Goal: Information Seeking & Learning: Find specific fact

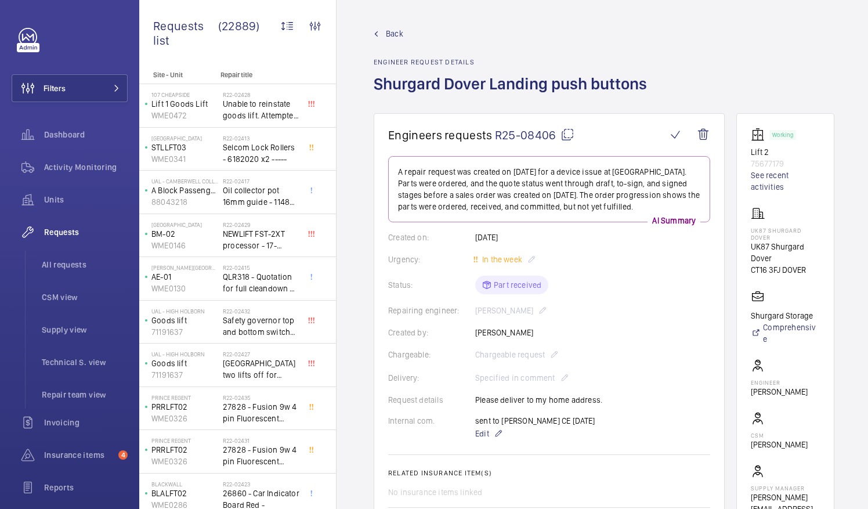
click at [567, 134] on mat-icon at bounding box center [568, 135] width 14 height 14
drag, startPoint x: 787, startPoint y: 248, endPoint x: 791, endPoint y: 256, distance: 8.6
click at [791, 256] on p "UK87 Shurgard Dover" at bounding box center [785, 252] width 69 height 23
drag, startPoint x: 791, startPoint y: 256, endPoint x: 794, endPoint y: 246, distance: 10.5
copy p "Shurgard Dover"
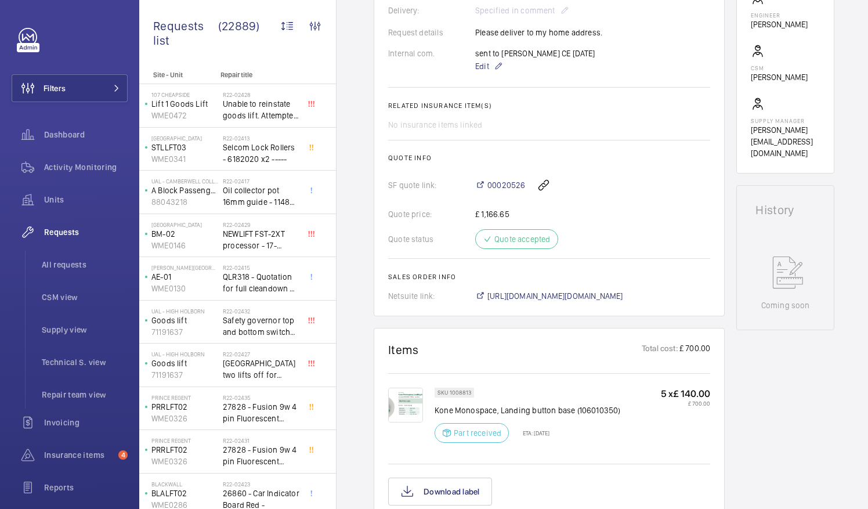
scroll to position [367, 0]
drag, startPoint x: 499, startPoint y: 407, endPoint x: 572, endPoint y: 410, distance: 73.2
click at [572, 410] on p "Kone Monospace, Landing button base (106010350)" at bounding box center [528, 411] width 186 height 12
drag, startPoint x: 572, startPoint y: 410, endPoint x: 565, endPoint y: 412, distance: 7.2
copy p "Landing button base"
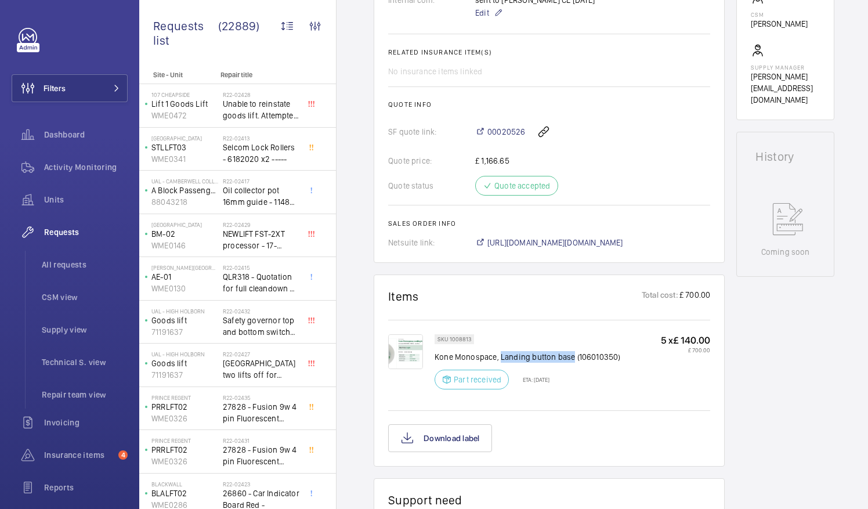
scroll to position [423, 0]
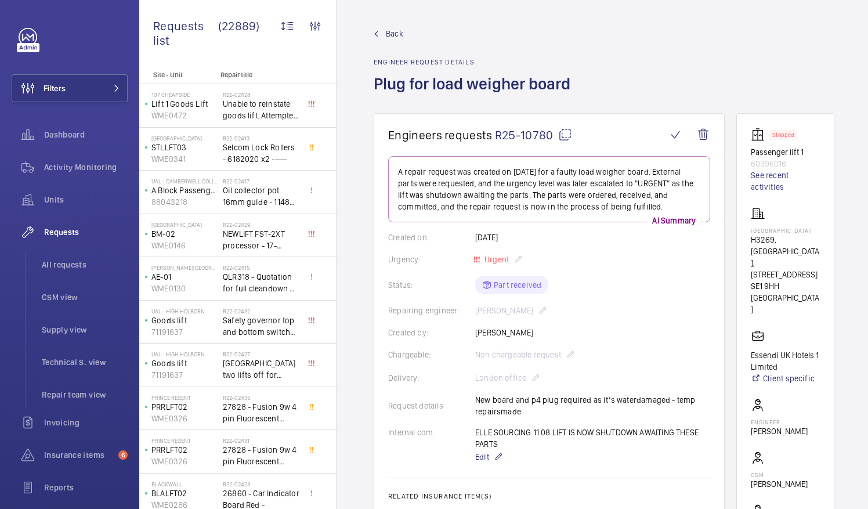
click at [562, 132] on mat-icon at bounding box center [565, 135] width 14 height 14
drag, startPoint x: 765, startPoint y: 231, endPoint x: 817, endPoint y: 231, distance: 51.7
click at [817, 231] on p "NOVOTEL LONDON BRIDGE CITY SOUTH" at bounding box center [785, 230] width 69 height 7
drag, startPoint x: 817, startPoint y: 231, endPoint x: 801, endPoint y: 232, distance: 15.7
copy p "NOVOTEL LONDON"
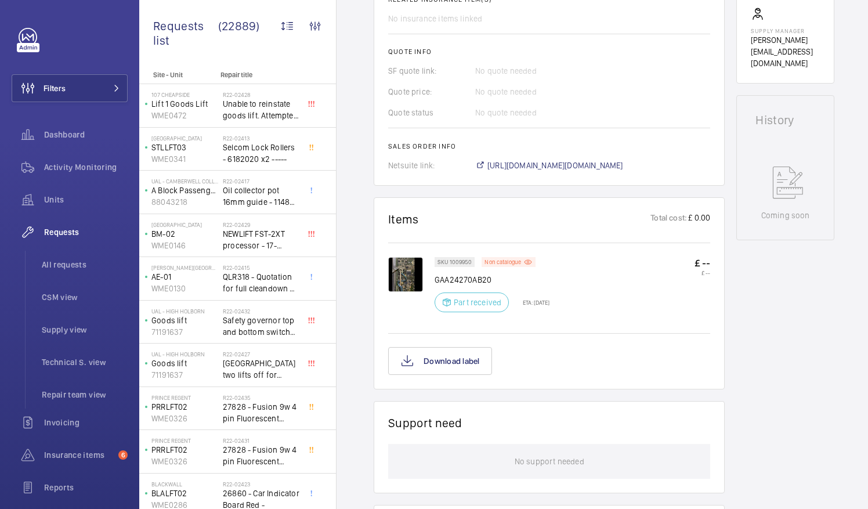
scroll to position [496, 0]
drag, startPoint x: 434, startPoint y: 276, endPoint x: 497, endPoint y: 284, distance: 63.2
click at [497, 284] on p "GAA24270AB20" at bounding box center [492, 281] width 115 height 12
drag, startPoint x: 497, startPoint y: 284, endPoint x: 480, endPoint y: 279, distance: 17.6
copy p "GAA24270AB20"
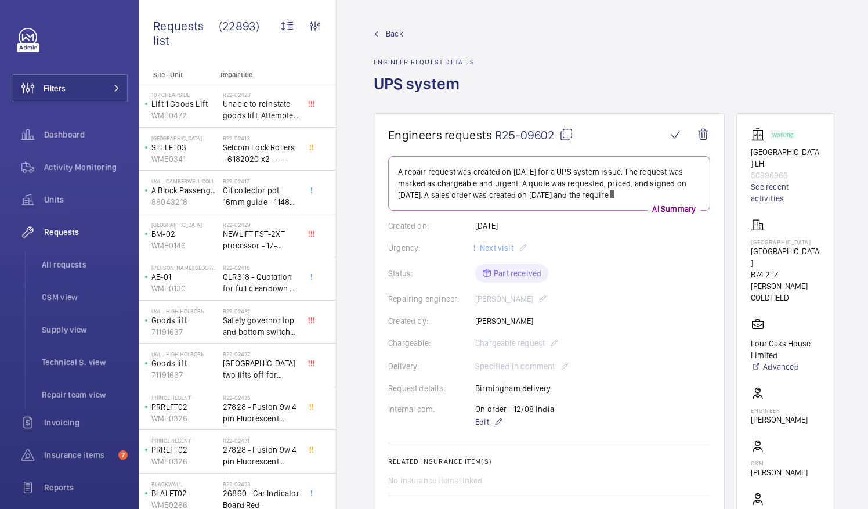
click at [569, 135] on mat-icon at bounding box center [567, 135] width 14 height 14
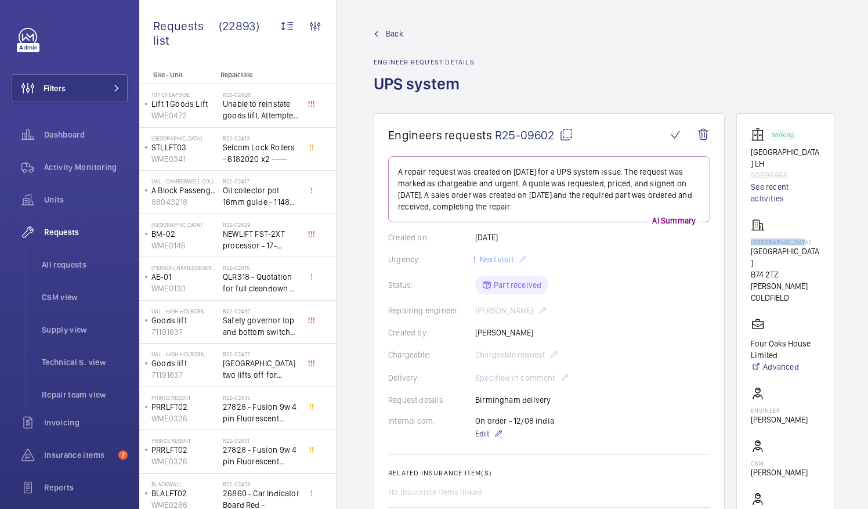
drag, startPoint x: 764, startPoint y: 241, endPoint x: 823, endPoint y: 243, distance: 58.6
click at [820, 243] on p "Four Oaks House" at bounding box center [785, 242] width 69 height 7
drag, startPoint x: 823, startPoint y: 243, endPoint x: 812, endPoint y: 243, distance: 11.6
copy p "Four Oaks House"
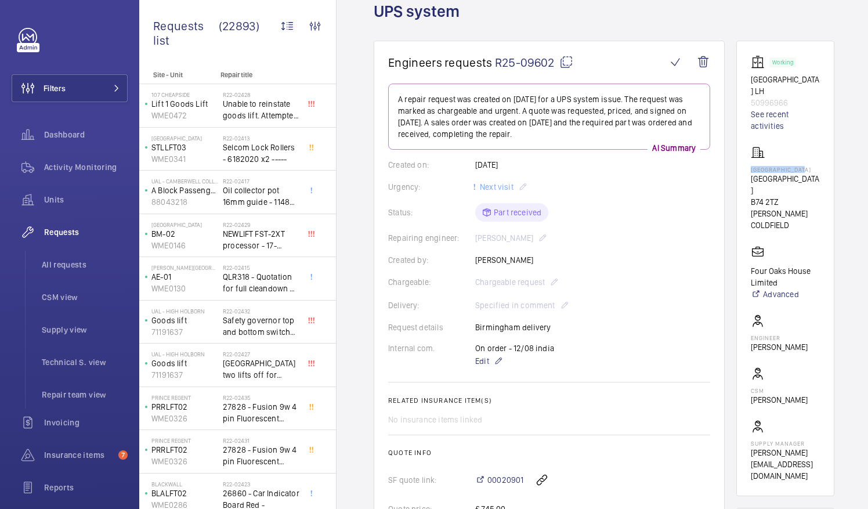
scroll to position [73, 0]
click at [766, 341] on p "Andrew Hayes" at bounding box center [779, 347] width 57 height 12
drag, startPoint x: 765, startPoint y: 323, endPoint x: 822, endPoint y: 325, distance: 56.9
click at [820, 325] on wm-front-card-body "Working Four Oaks House LH 50996966 See recent activities Four Oaks House Litch…" at bounding box center [785, 268] width 69 height 427
drag, startPoint x: 822, startPoint y: 325, endPoint x: 803, endPoint y: 323, distance: 18.7
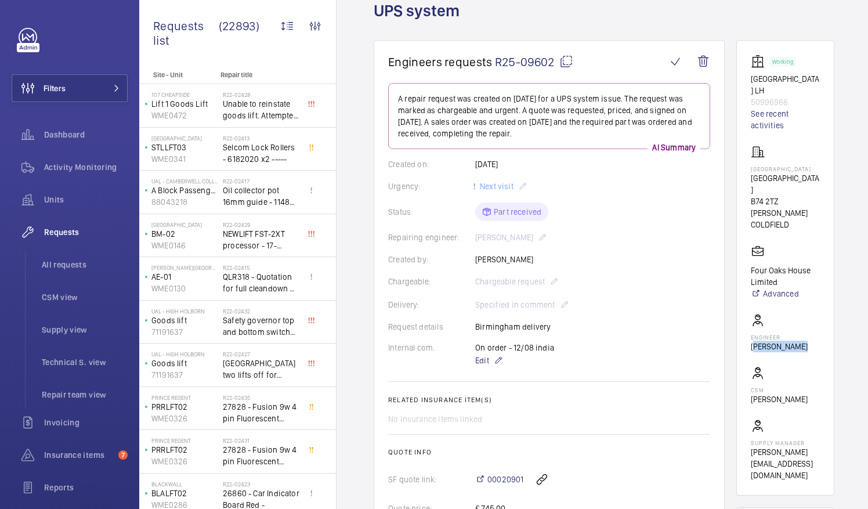
copy p "Andrew Hayes"
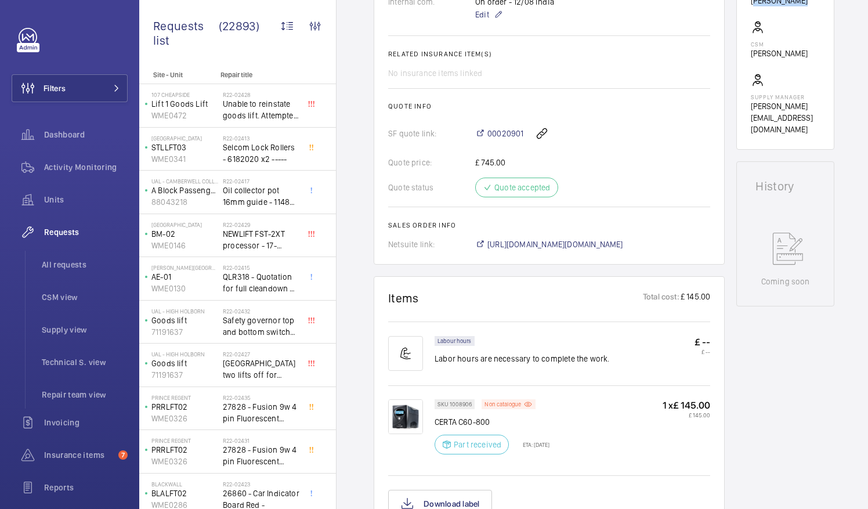
scroll to position [515, 0]
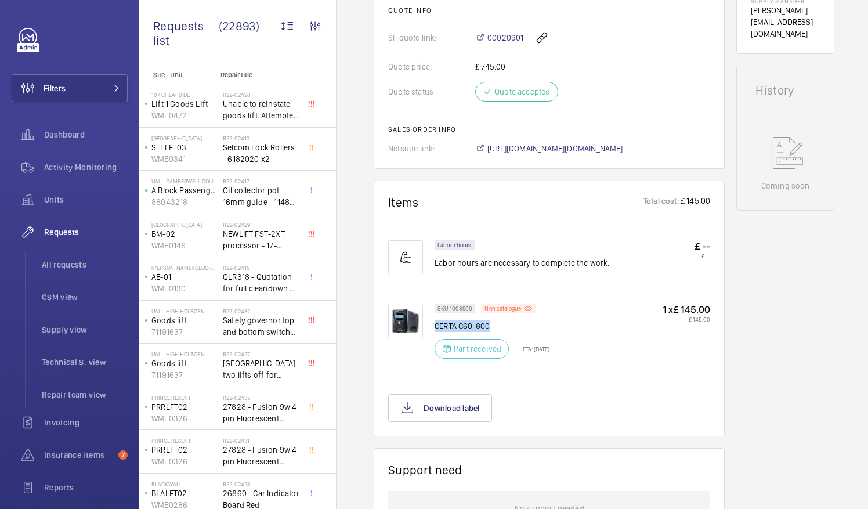
drag, startPoint x: 437, startPoint y: 326, endPoint x: 499, endPoint y: 327, distance: 62.7
click at [499, 327] on p "CERTA C60-800" at bounding box center [492, 326] width 115 height 12
drag, startPoint x: 499, startPoint y: 327, endPoint x: 478, endPoint y: 326, distance: 21.0
copy p "CERTA C60-800"
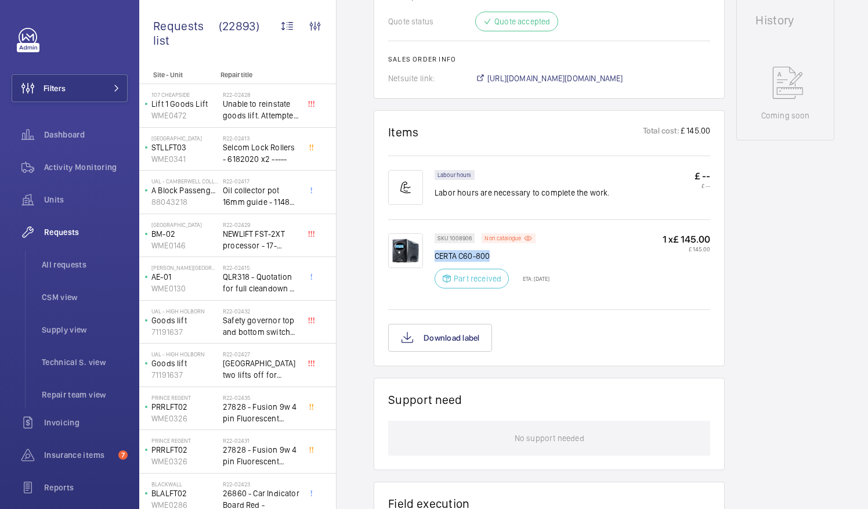
scroll to position [586, 0]
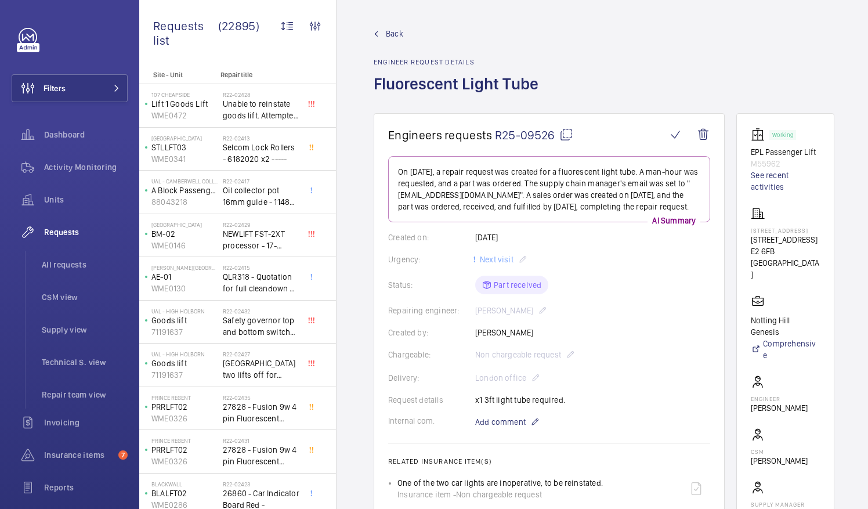
click at [568, 137] on mat-icon at bounding box center [567, 135] width 14 height 14
drag, startPoint x: 766, startPoint y: 237, endPoint x: 832, endPoint y: 239, distance: 66.8
click at [832, 239] on wm-front-card "Working EPL Passenger Lift M55962 See recent activities [STREET_ADDRESS][GEOGRA…" at bounding box center [786, 335] width 98 height 444
drag, startPoint x: 832, startPoint y: 239, endPoint x: 824, endPoint y: 239, distance: 8.1
copy p "[STREET_ADDRESS]"
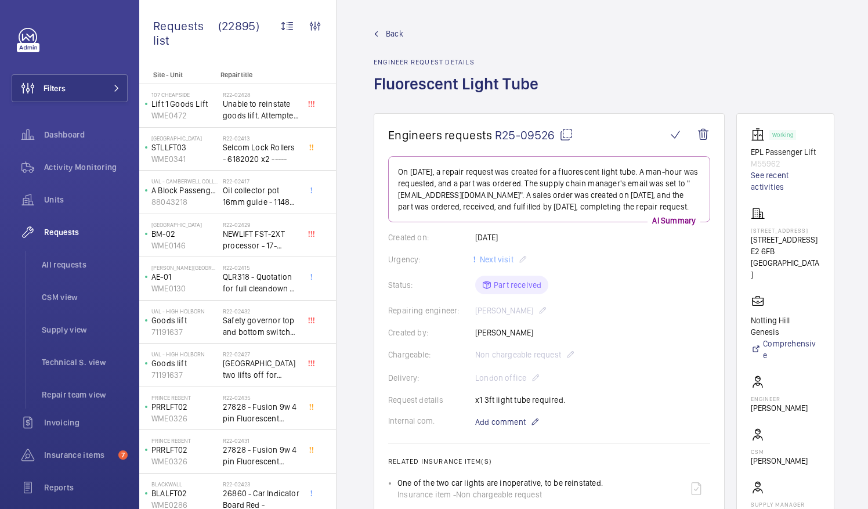
drag, startPoint x: 765, startPoint y: 380, endPoint x: 814, endPoint y: 382, distance: 48.8
click at [814, 382] on wm-front-card-body "Working EPL Passenger Lift M55962 See recent activities [STREET_ADDRESS][GEOGRA…" at bounding box center [785, 335] width 69 height 415
drag, startPoint x: 814, startPoint y: 382, endPoint x: 808, endPoint y: 383, distance: 5.9
copy p "[PERSON_NAME]"
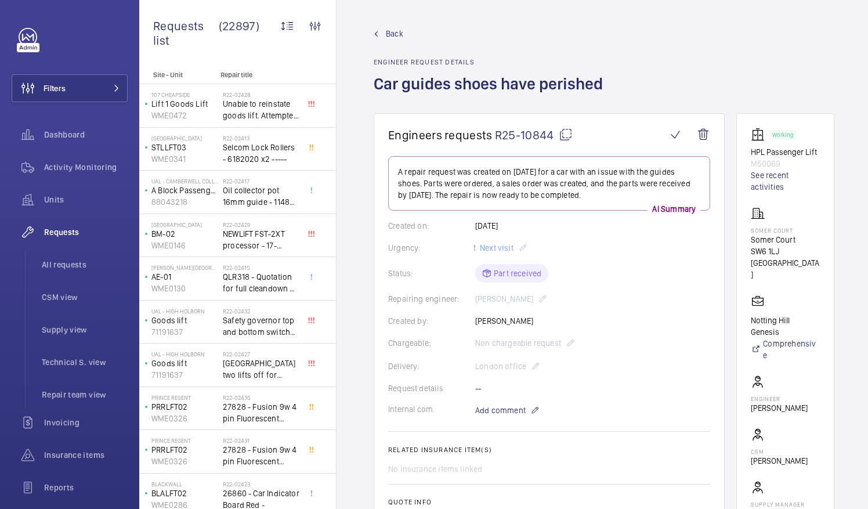
click at [565, 134] on mat-icon at bounding box center [566, 135] width 14 height 14
drag, startPoint x: 766, startPoint y: 251, endPoint x: 808, endPoint y: 253, distance: 42.4
click at [808, 246] on p "Somer Court" at bounding box center [785, 240] width 69 height 12
copy p "Somer Court"
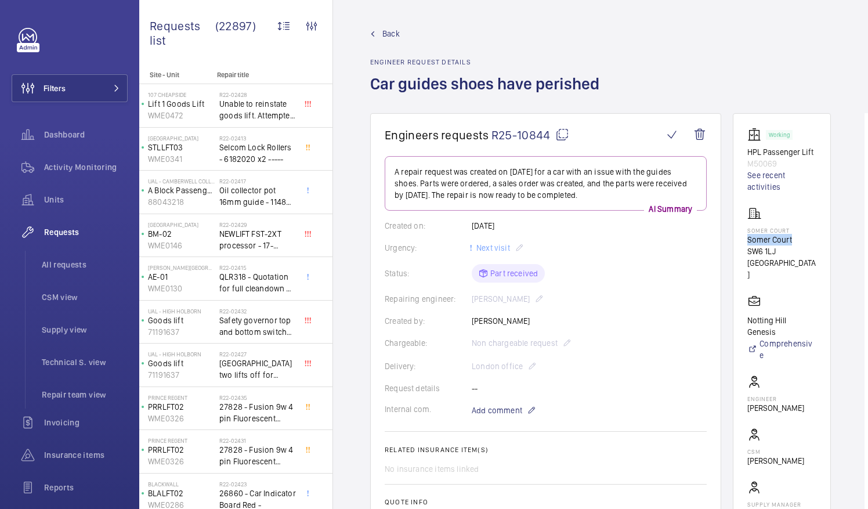
scroll to position [0, 30]
click at [72, 266] on span "All requests" at bounding box center [85, 265] width 86 height 12
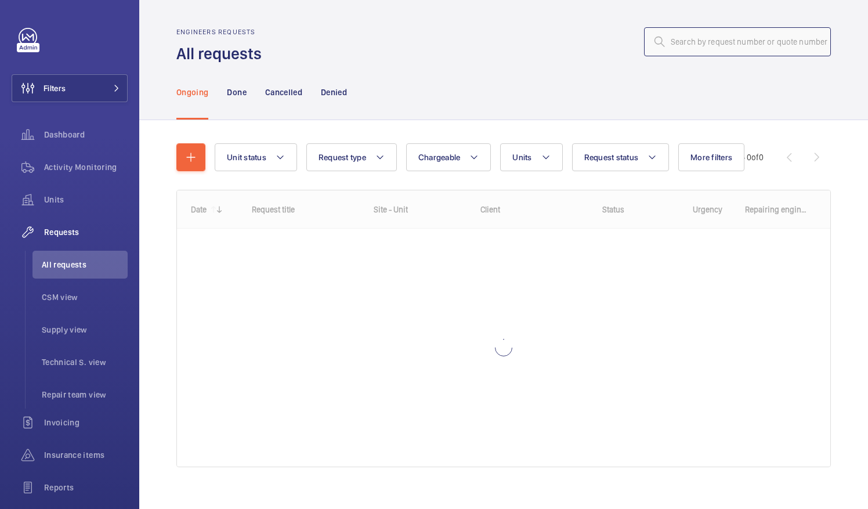
click at [666, 45] on input "text" at bounding box center [737, 41] width 187 height 29
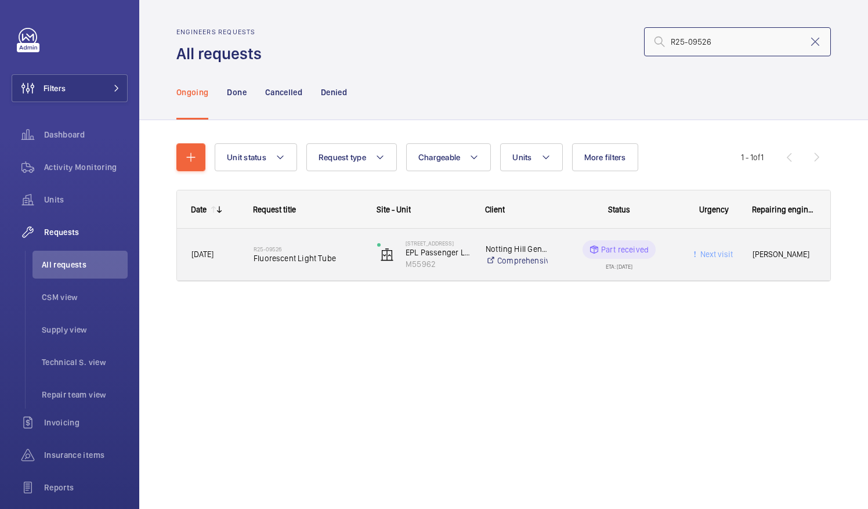
type input "R25-09526"
click at [331, 264] on div "R25-09526 Fluorescent Light Tube" at bounding box center [308, 255] width 109 height 34
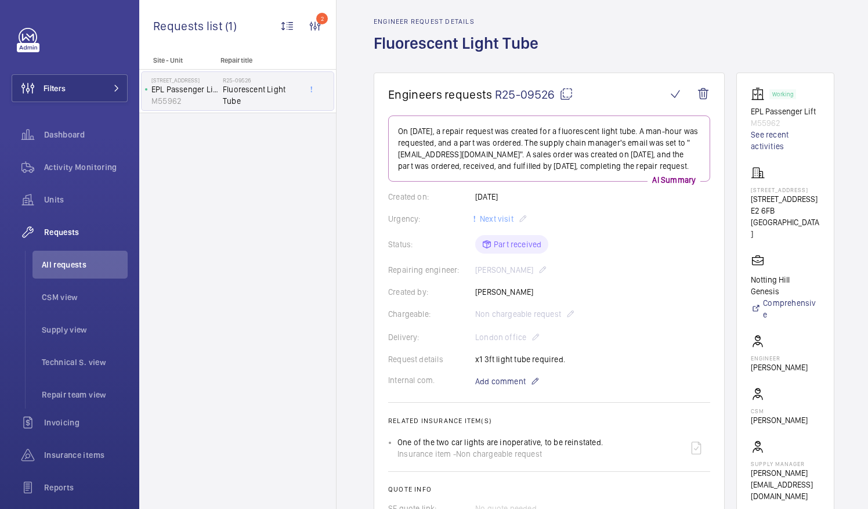
scroll to position [29, 0]
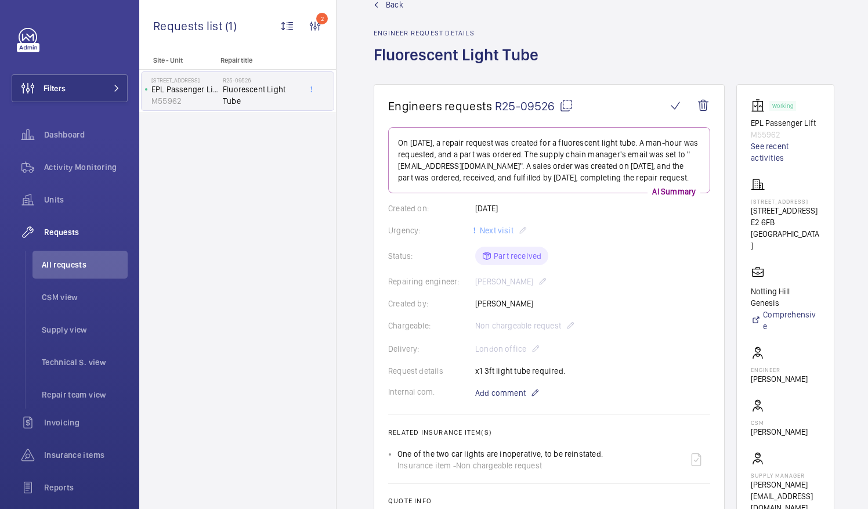
drag, startPoint x: 764, startPoint y: 355, endPoint x: 831, endPoint y: 360, distance: 66.9
click at [831, 360] on wm-front-card "Working EPL Passenger Lift M55962 See recent activities 76 Cheshire Street 76 C…" at bounding box center [786, 306] width 98 height 444
drag, startPoint x: 831, startPoint y: 360, endPoint x: 802, endPoint y: 357, distance: 29.7
copy p "Michael Burns"
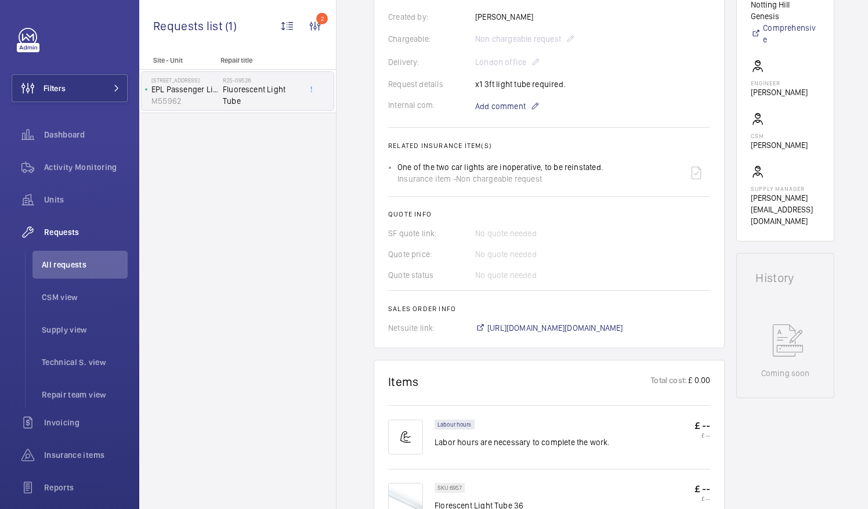
scroll to position [441, 0]
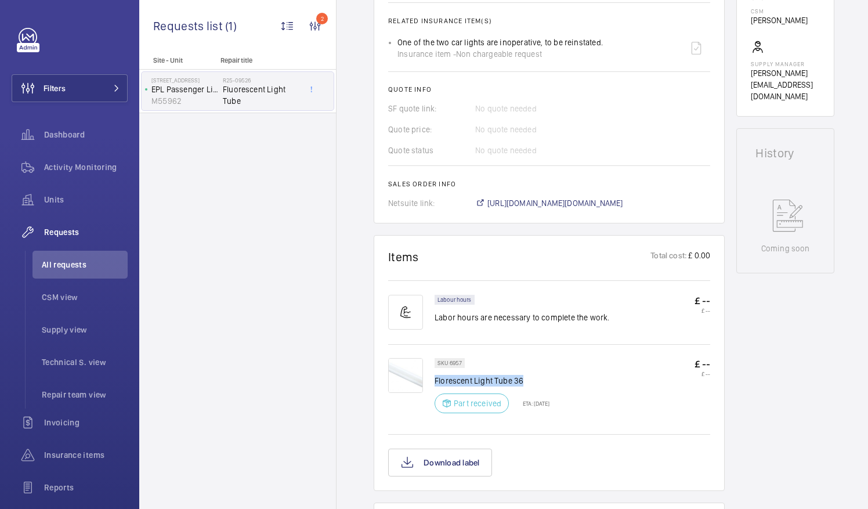
drag, startPoint x: 435, startPoint y: 377, endPoint x: 523, endPoint y: 380, distance: 87.7
click at [523, 380] on p "Florescent Light Tube 36" at bounding box center [492, 381] width 115 height 12
drag, startPoint x: 523, startPoint y: 380, endPoint x: 506, endPoint y: 379, distance: 16.8
copy p "Florescent Light Tube 36"
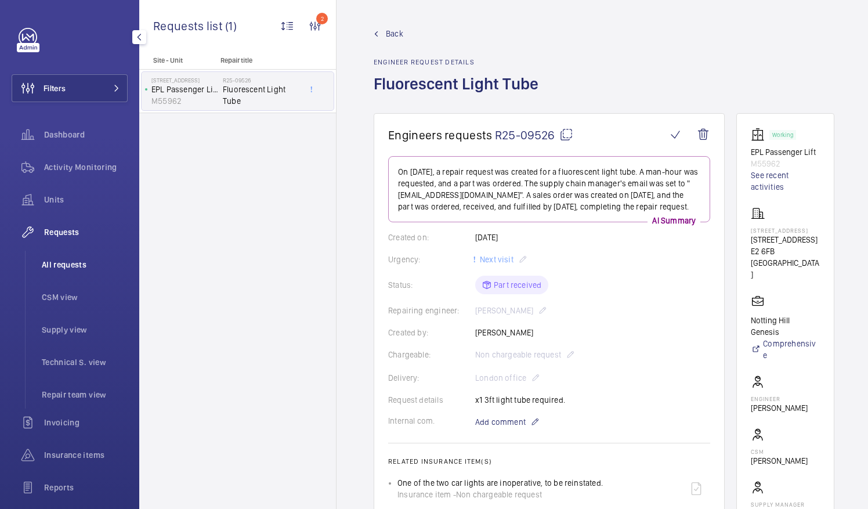
click at [66, 262] on span "All requests" at bounding box center [85, 265] width 86 height 12
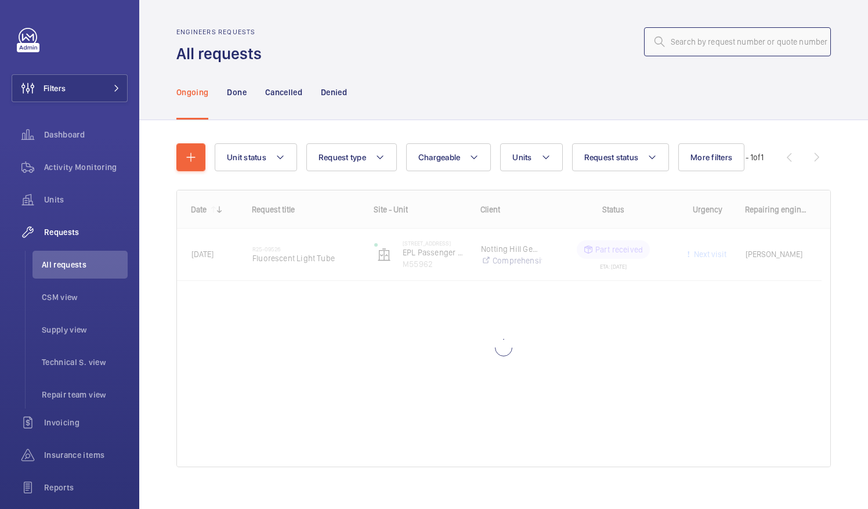
click at [675, 45] on input "text" at bounding box center [737, 41] width 187 height 29
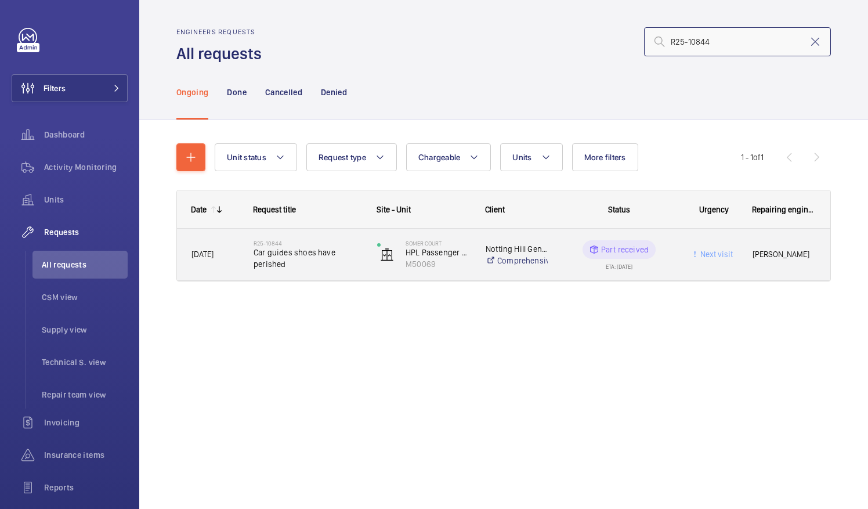
type input "R25-10844"
click at [287, 262] on span "Car guides shoes have perished" at bounding box center [308, 258] width 109 height 23
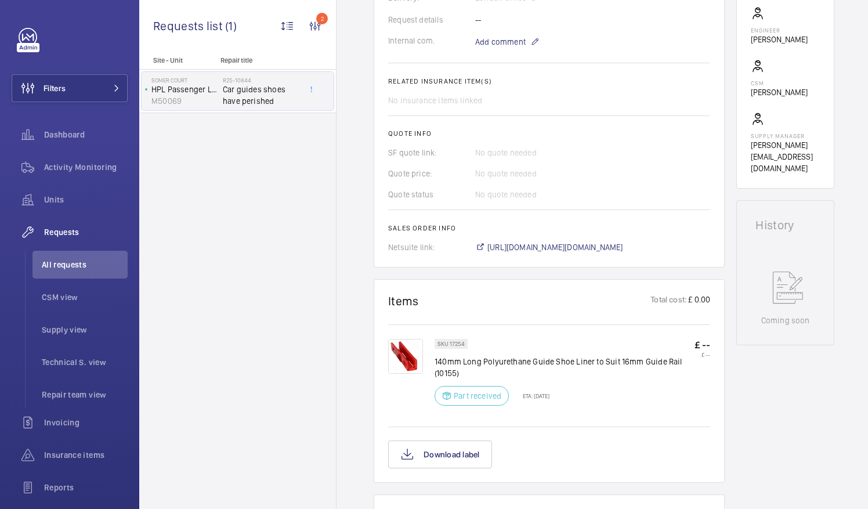
scroll to position [369, 0]
drag, startPoint x: 554, startPoint y: 359, endPoint x: 677, endPoint y: 360, distance: 122.5
click at [677, 360] on p "140mm Long Polyurethane Guide Shoe Liner to Suit 16mm Guide Rail (10155)" at bounding box center [565, 366] width 260 height 23
drag, startPoint x: 677, startPoint y: 360, endPoint x: 671, endPoint y: 362, distance: 6.1
copy p "Shoe Liner to Suit 16mm Guide Rail"
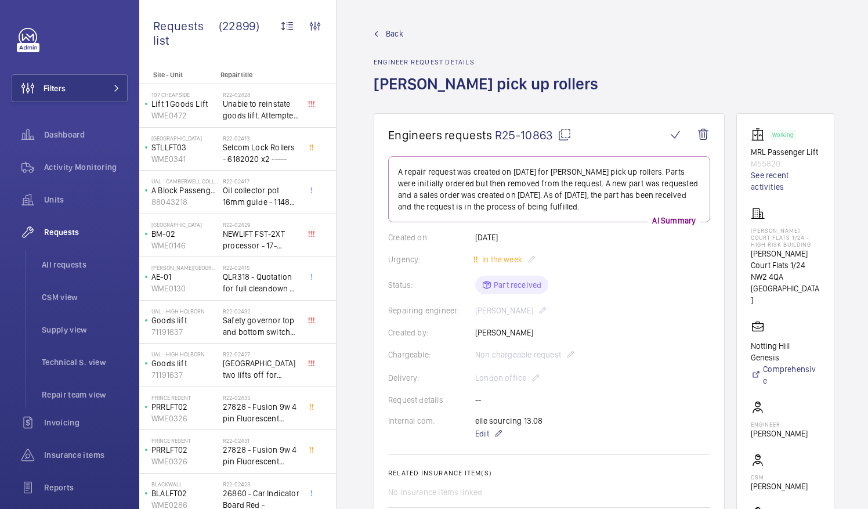
click at [567, 134] on mat-icon at bounding box center [565, 135] width 14 height 14
drag, startPoint x: 764, startPoint y: 241, endPoint x: 820, endPoint y: 241, distance: 55.7
click at [820, 241] on p "[PERSON_NAME] Court Flats 1/24 - High Risk Building" at bounding box center [785, 237] width 69 height 21
drag, startPoint x: 820, startPoint y: 241, endPoint x: 812, endPoint y: 240, distance: 8.8
copy p "[PERSON_NAME] Court Flats"
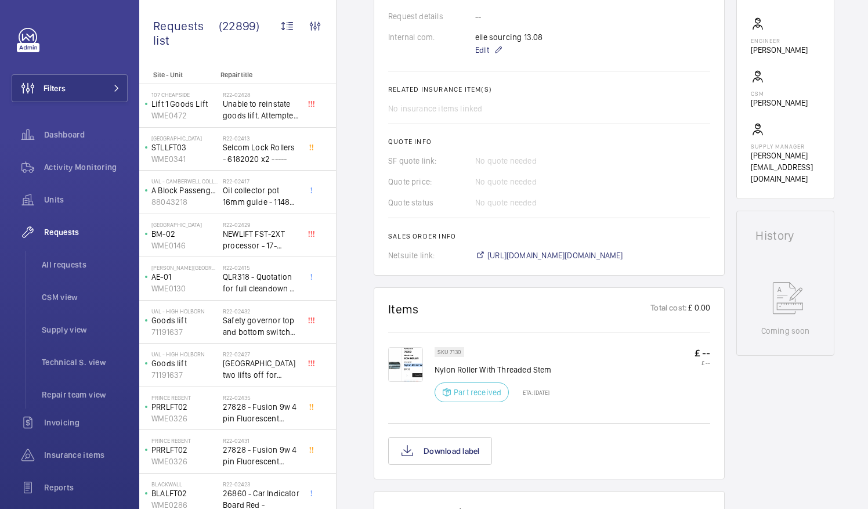
scroll to position [384, 0]
drag, startPoint x: 435, startPoint y: 366, endPoint x: 554, endPoint y: 370, distance: 119.1
click at [552, 370] on p "Nylon Roller With Threaded Stem" at bounding box center [493, 369] width 117 height 12
drag, startPoint x: 554, startPoint y: 370, endPoint x: 536, endPoint y: 368, distance: 18.1
copy p "Nylon Roller With Threaded Stem"
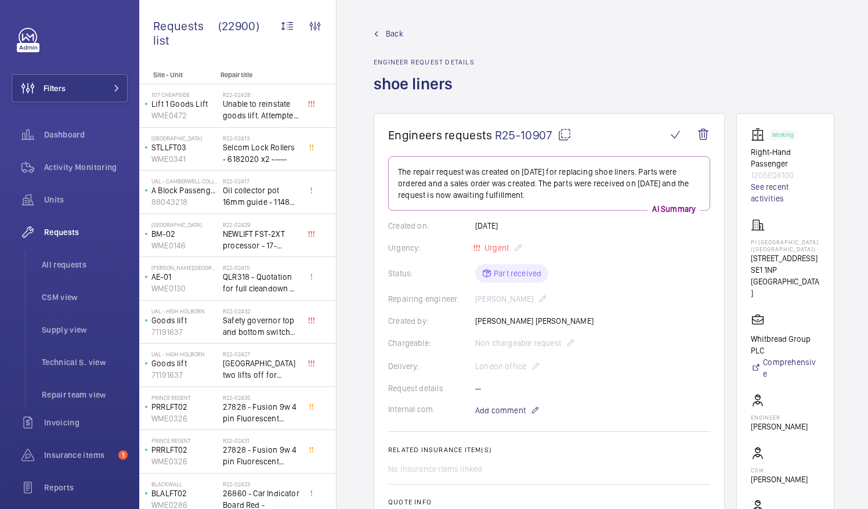
click at [563, 135] on mat-icon at bounding box center [565, 135] width 14 height 14
drag, startPoint x: 764, startPoint y: 241, endPoint x: 802, endPoint y: 246, distance: 38.7
click at [802, 246] on p "PI London Southwark (Borough High St)" at bounding box center [785, 246] width 69 height 14
drag, startPoint x: 802, startPoint y: 246, endPoint x: 781, endPoint y: 248, distance: 21.0
copy p "PI London Southwark"
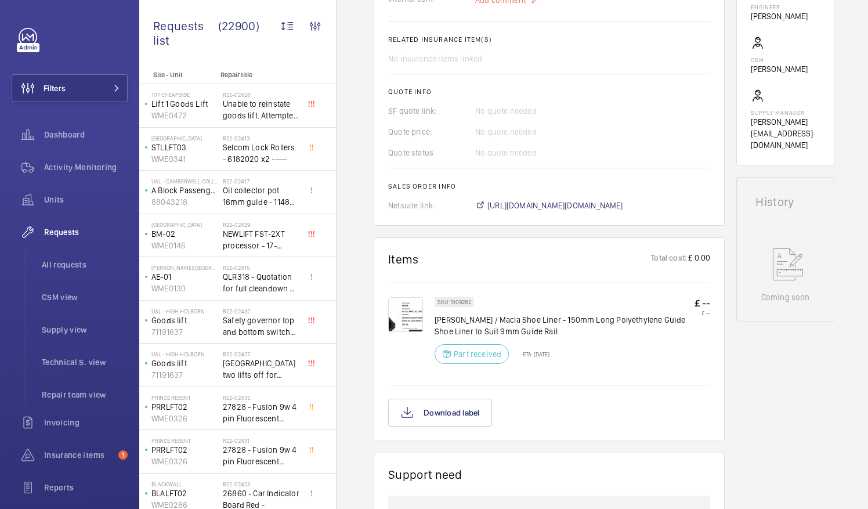
scroll to position [444, 0]
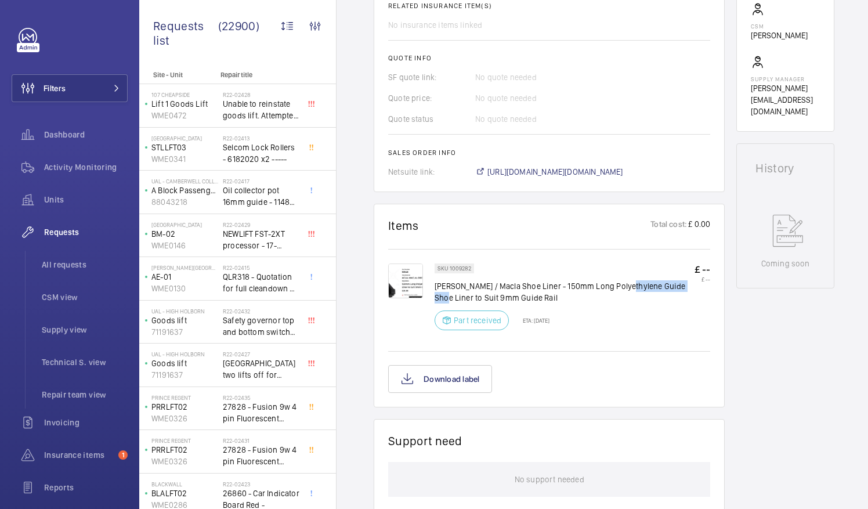
drag, startPoint x: 625, startPoint y: 282, endPoint x: 687, endPoint y: 286, distance: 61.6
click at [687, 286] on p "Orona / Macla Shoe Liner - 150mm Long Polyethylene Guide Shoe Liner to Suit 9mm…" at bounding box center [565, 291] width 260 height 23
drag, startPoint x: 687, startPoint y: 286, endPoint x: 672, endPoint y: 286, distance: 14.5
copy p "Guide Shoe Liner"
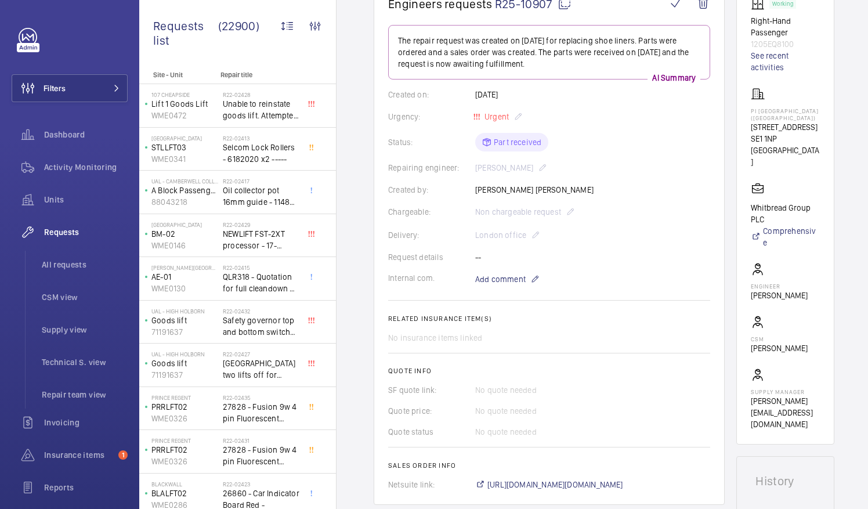
scroll to position [0, 0]
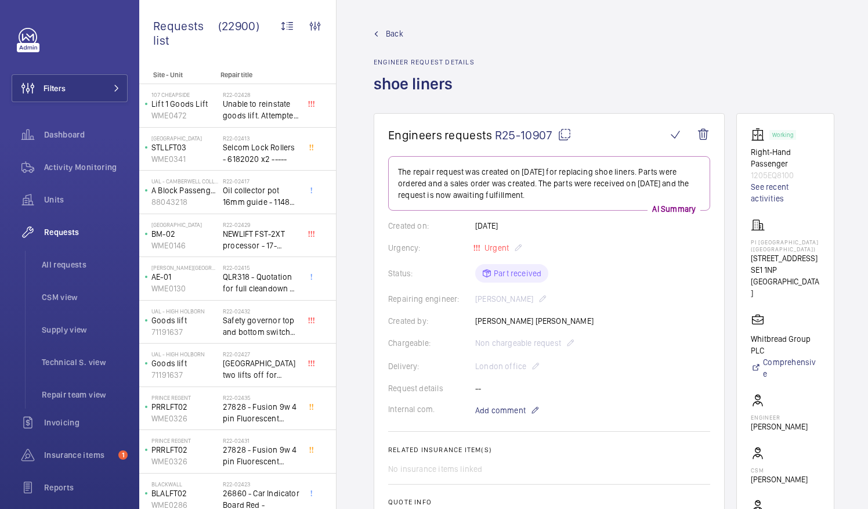
drag, startPoint x: 677, startPoint y: 301, endPoint x: 677, endPoint y: 289, distance: 11.6
click at [677, 289] on wm-front-card-body "The repair request was created on 2025-08-13 for replacing shoe liners. Parts w…" at bounding box center [549, 389] width 322 height 466
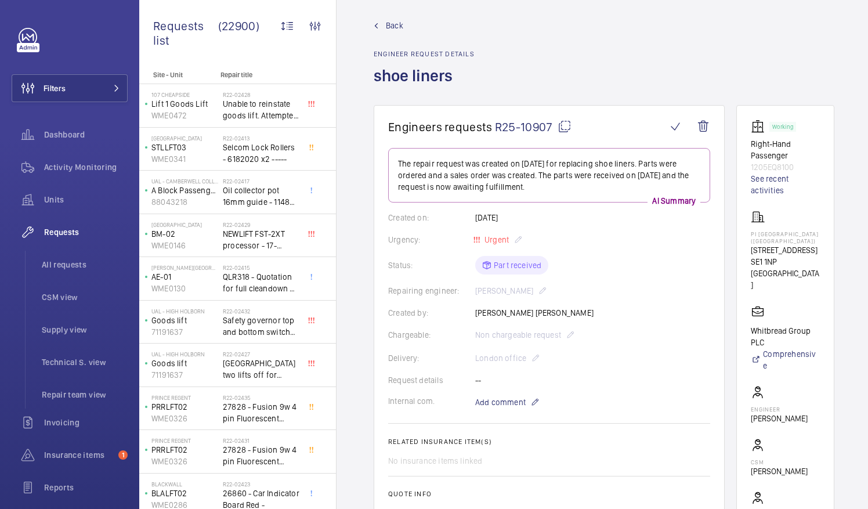
click at [564, 125] on mat-icon at bounding box center [565, 127] width 14 height 14
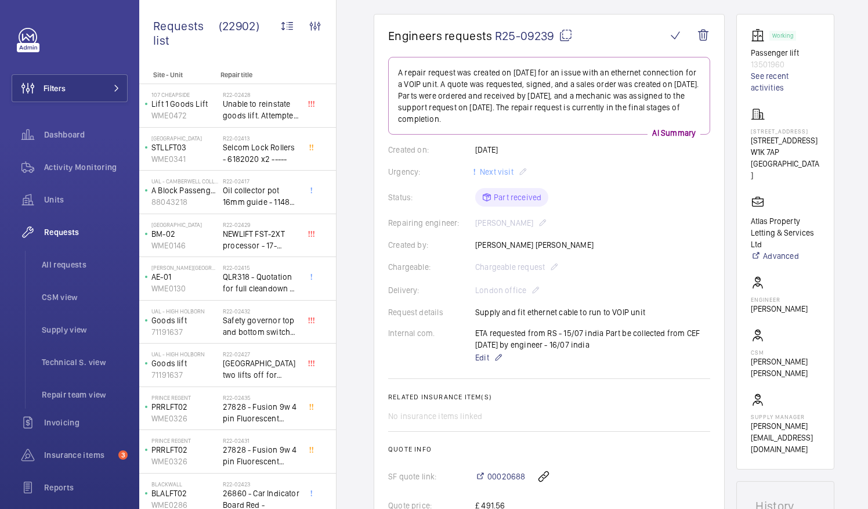
scroll to position [99, 0]
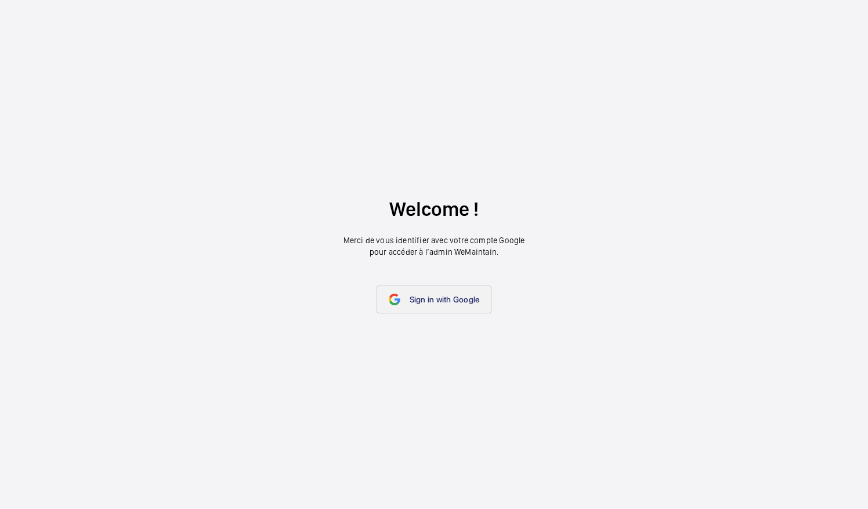
click at [456, 297] on span "Sign in with Google" at bounding box center [445, 299] width 70 height 9
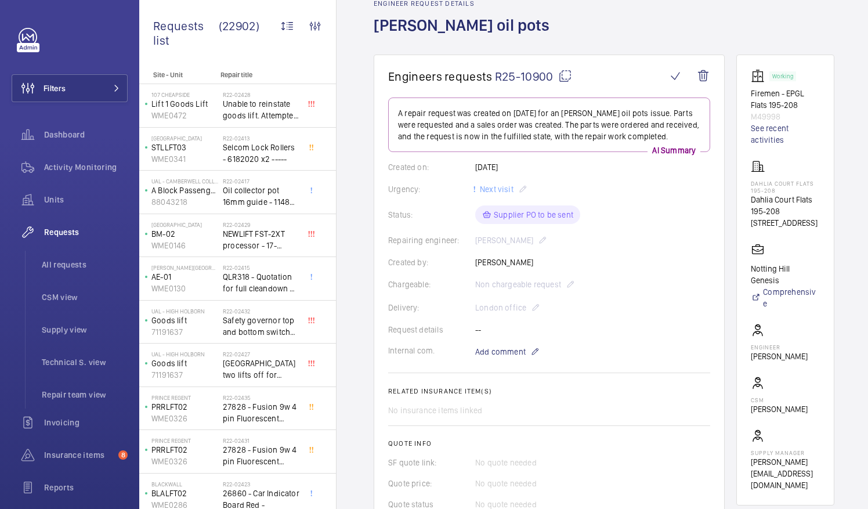
scroll to position [66, 0]
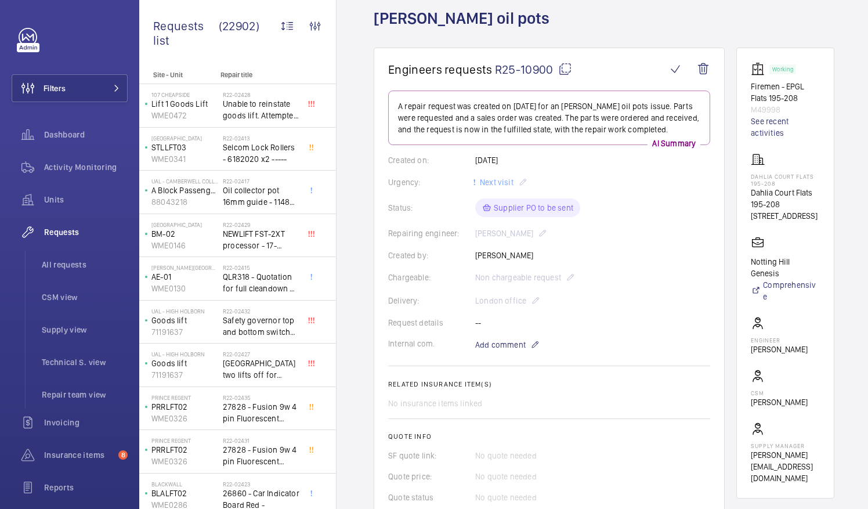
click at [568, 68] on mat-icon at bounding box center [565, 69] width 14 height 14
drag, startPoint x: 764, startPoint y: 175, endPoint x: 827, endPoint y: 175, distance: 63.3
click at [827, 175] on wm-front-card "Working Firemen - EPGL Flats 195-208 M49998 See recent activities [GEOGRAPHIC_D…" at bounding box center [786, 273] width 98 height 451
drag, startPoint x: 827, startPoint y: 175, endPoint x: 816, endPoint y: 176, distance: 11.0
copy p "Dahlia Court Flats"
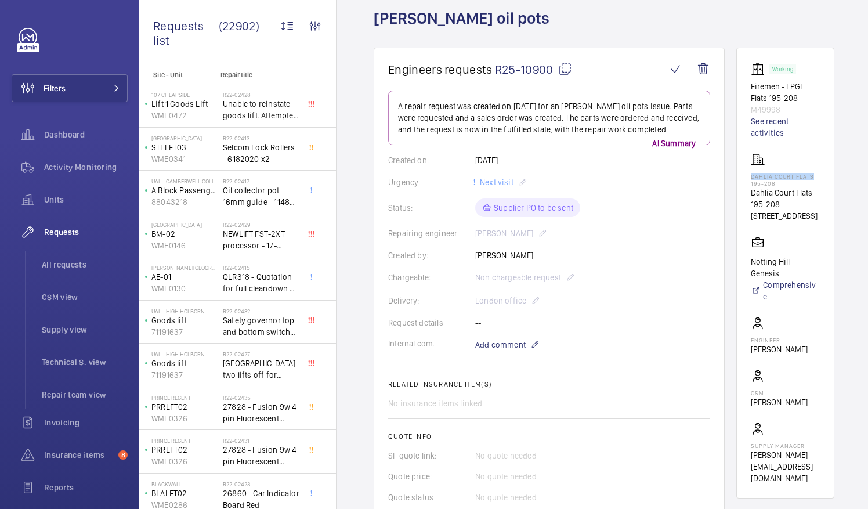
drag, startPoint x: 764, startPoint y: 348, endPoint x: 817, endPoint y: 351, distance: 53.5
click at [817, 351] on wm-front-card-body "Working Firemen - EPGL Flats 195-208 M49998 See recent activities [GEOGRAPHIC_D…" at bounding box center [785, 273] width 69 height 422
drag, startPoint x: 817, startPoint y: 351, endPoint x: 802, endPoint y: 347, distance: 15.5
copy p "[PERSON_NAME]"
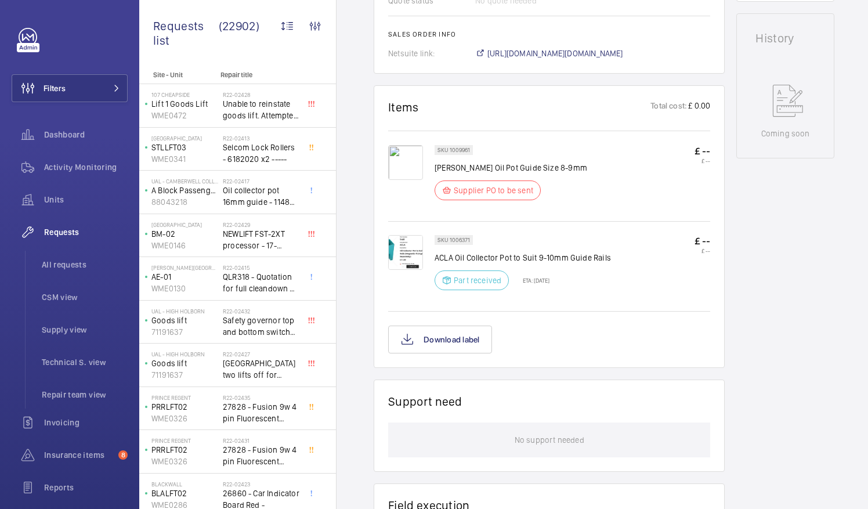
scroll to position [564, 0]
drag, startPoint x: 455, startPoint y: 254, endPoint x: 511, endPoint y: 256, distance: 56.3
click at [511, 256] on p "ACLA Oil Collector Pot to Suit 9-10mm Guide Rails" at bounding box center [523, 257] width 176 height 12
drag, startPoint x: 511, startPoint y: 256, endPoint x: 496, endPoint y: 255, distance: 15.7
copy p "Oil Collector Pot"
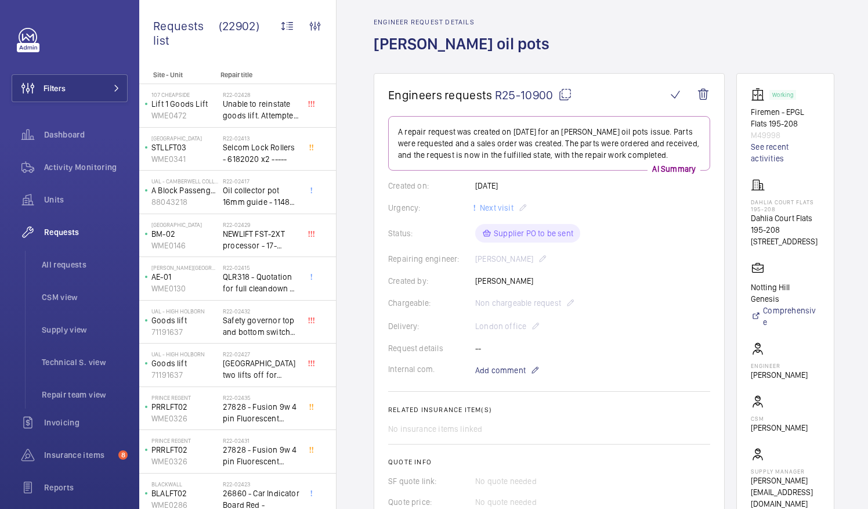
scroll to position [0, 0]
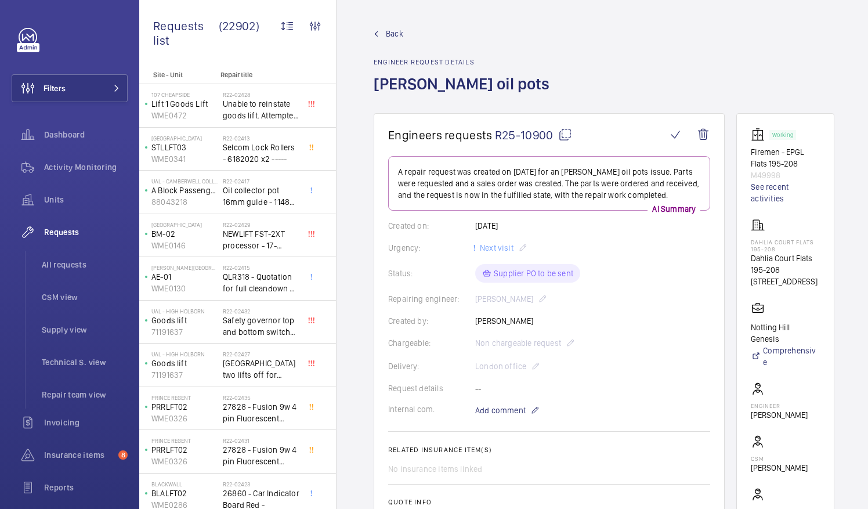
click at [565, 136] on mat-icon at bounding box center [565, 135] width 14 height 14
copy p "Oil Collector Pot"
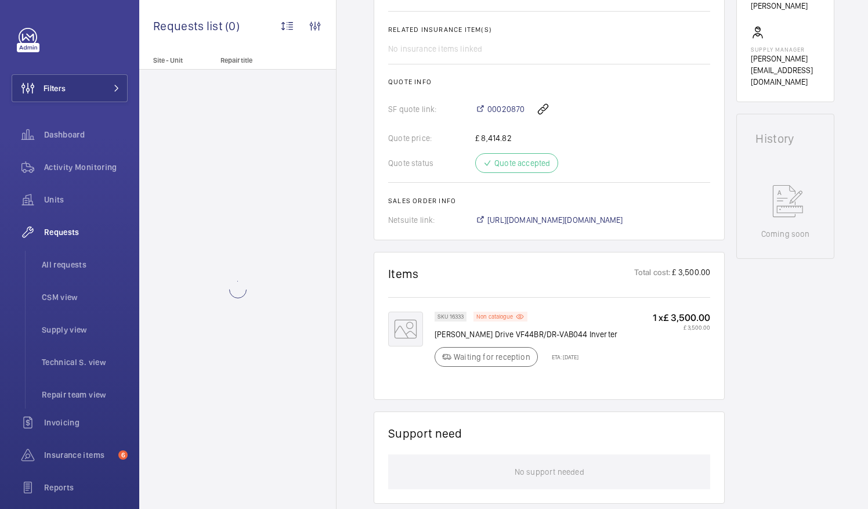
scroll to position [499, 0]
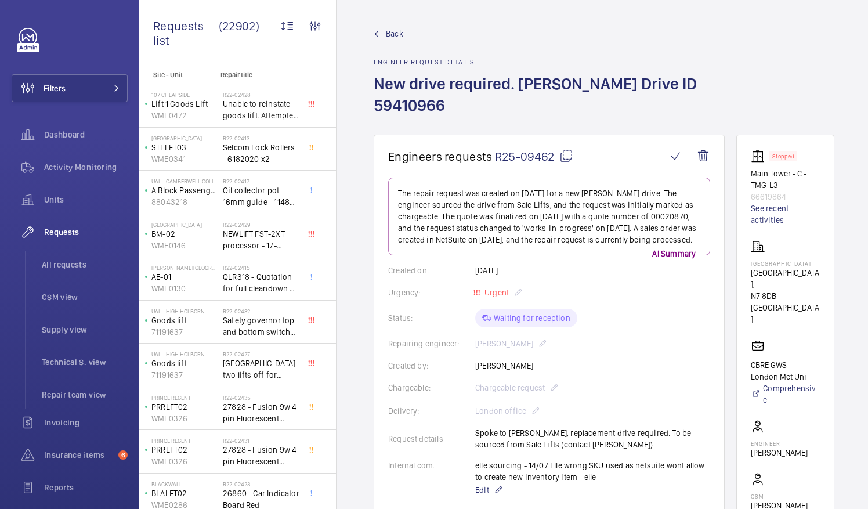
click at [565, 149] on mat-icon at bounding box center [567, 156] width 14 height 14
drag, startPoint x: 766, startPoint y: 249, endPoint x: 816, endPoint y: 255, distance: 50.8
click at [816, 267] on p "[GEOGRAPHIC_DATA]," at bounding box center [785, 278] width 69 height 23
drag, startPoint x: 816, startPoint y: 255, endPoint x: 803, endPoint y: 251, distance: 13.4
copy p "[GEOGRAPHIC_DATA]"
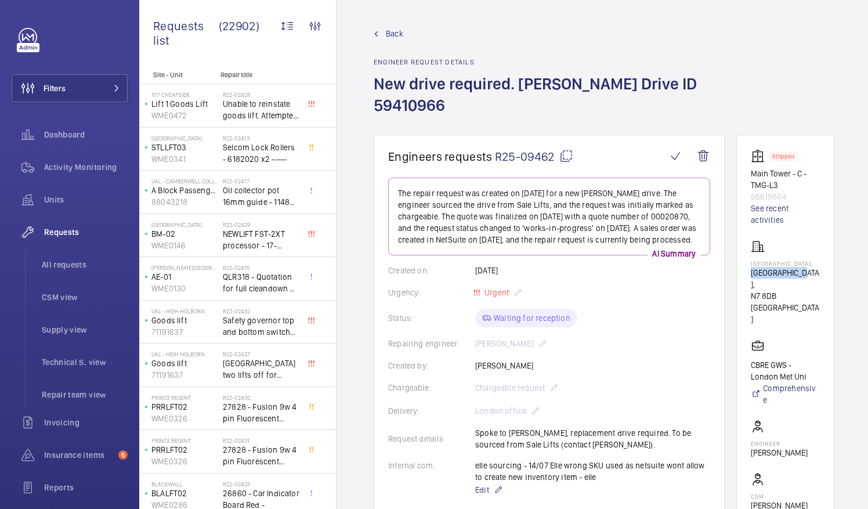
drag, startPoint x: 765, startPoint y: 395, endPoint x: 809, endPoint y: 393, distance: 44.2
click at [809, 393] on wm-front-card-body "Stopped Main Tower - C - TMG-L3 66619864 See recent activities Tower Complex To…" at bounding box center [785, 368] width 69 height 438
drag, startPoint x: 809, startPoint y: 393, endPoint x: 799, endPoint y: 395, distance: 10.7
copy p "Clark Walters"
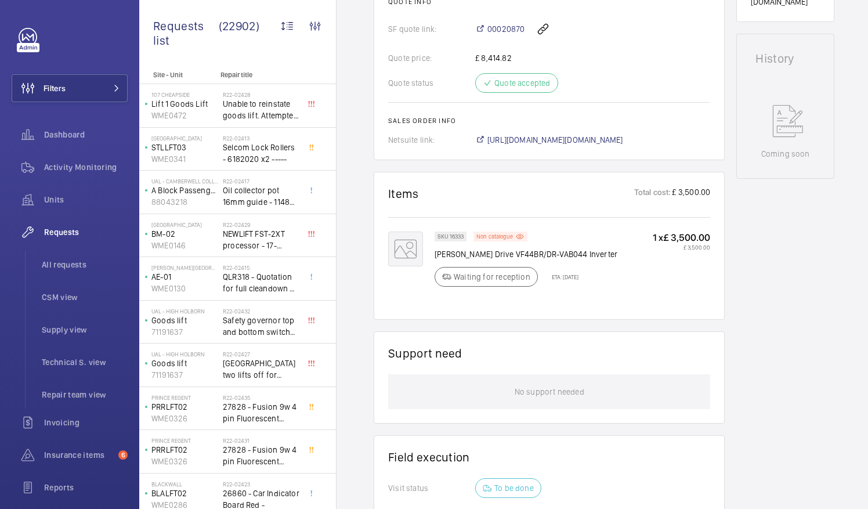
scroll to position [580, 0]
drag, startPoint x: 471, startPoint y: 230, endPoint x: 489, endPoint y: 233, distance: 17.8
click at [489, 248] on p "Schindler Drive VF44BR/DR-VAB044 Inverter" at bounding box center [526, 254] width 183 height 12
drag, startPoint x: 489, startPoint y: 233, endPoint x: 481, endPoint y: 233, distance: 8.1
copy p "Drive"
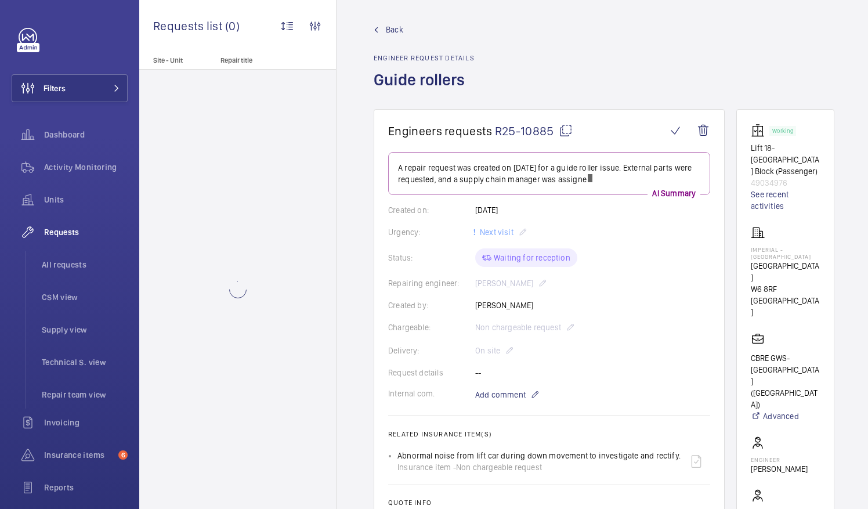
scroll to position [5, 0]
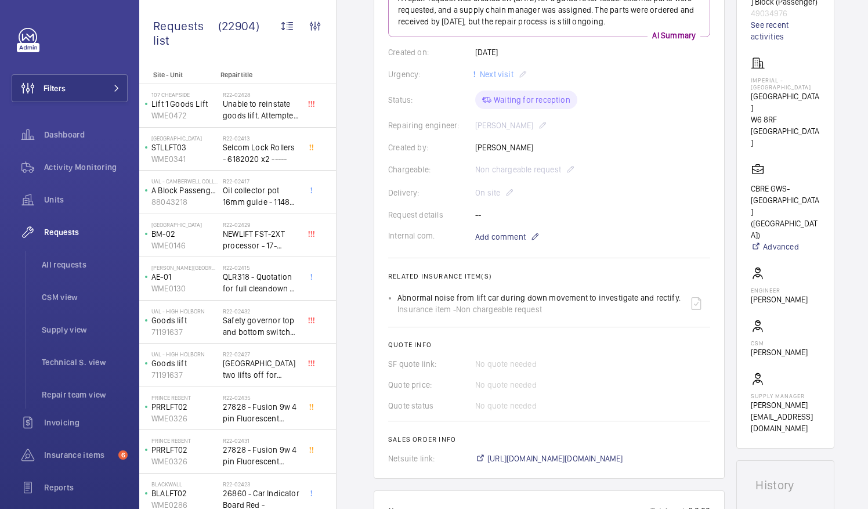
scroll to position [172, 0]
click at [508, 98] on div "Status: Waiting for reception" at bounding box center [549, 101] width 322 height 19
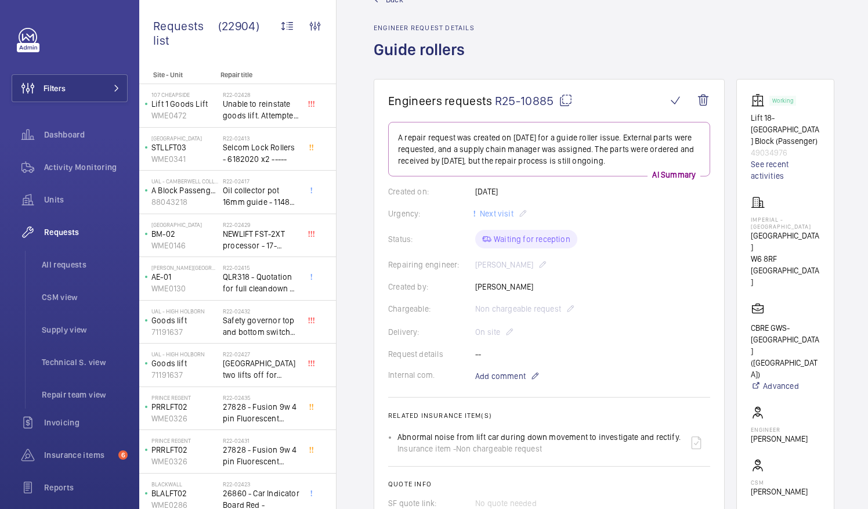
scroll to position [33, 0]
click at [562, 102] on mat-icon at bounding box center [566, 102] width 14 height 14
drag, startPoint x: 764, startPoint y: 235, endPoint x: 813, endPoint y: 245, distance: 49.9
click at [813, 245] on p "[GEOGRAPHIC_DATA]" at bounding box center [785, 243] width 69 height 23
drag, startPoint x: 813, startPoint y: 245, endPoint x: 781, endPoint y: 246, distance: 31.9
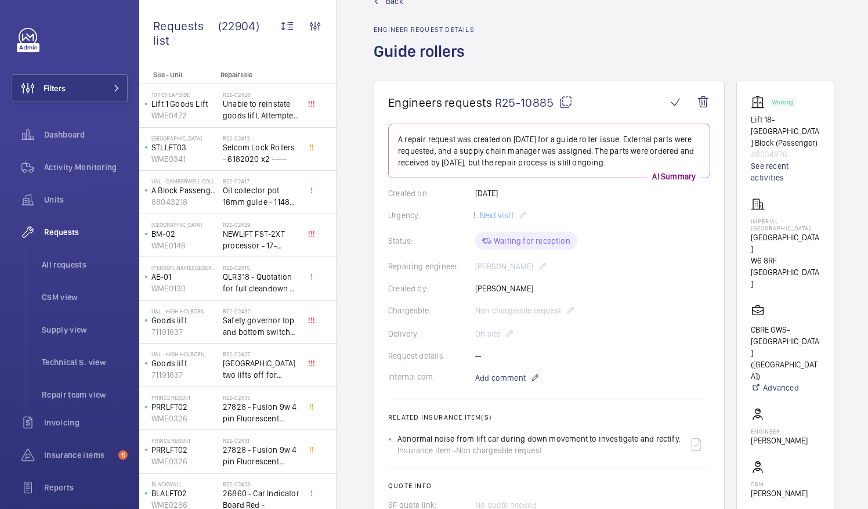
copy p "[GEOGRAPHIC_DATA]"
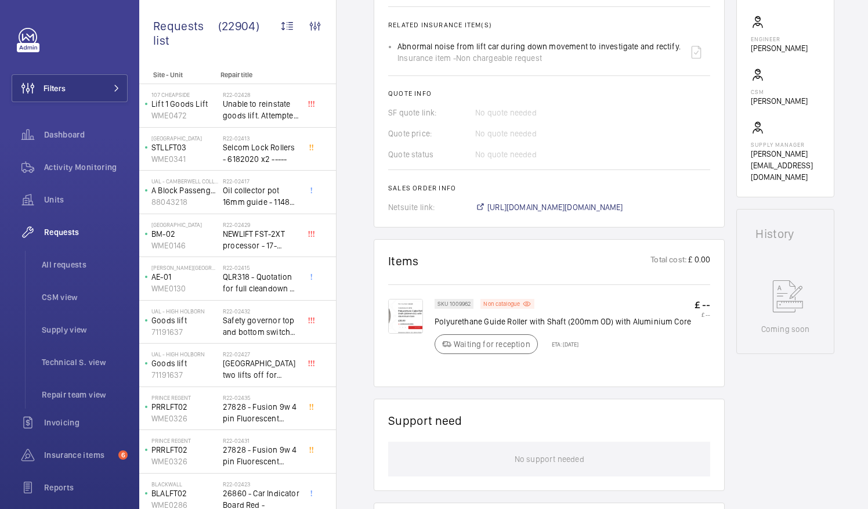
scroll to position [428, 0]
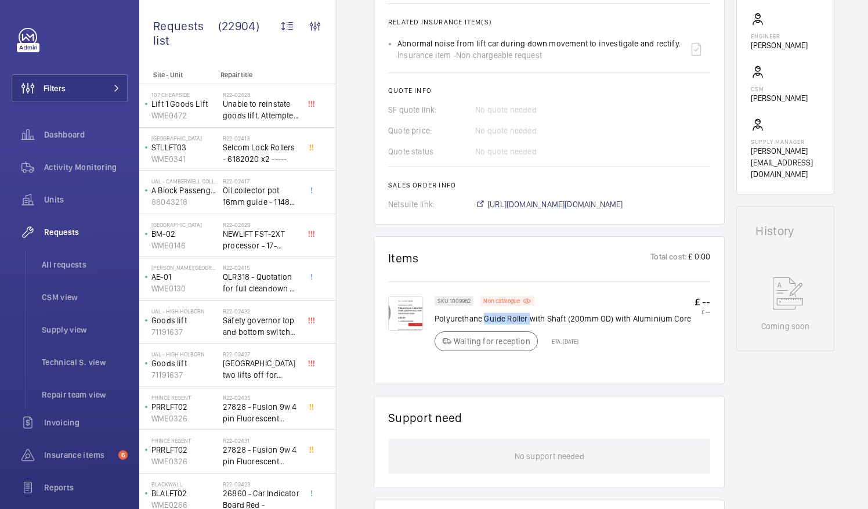
drag, startPoint x: 484, startPoint y: 317, endPoint x: 529, endPoint y: 319, distance: 45.9
click at [529, 319] on p "Polyurethane Guide Roller with Shaft (200mm OD) with Aluminium Core" at bounding box center [563, 319] width 257 height 12
drag, startPoint x: 529, startPoint y: 319, endPoint x: 509, endPoint y: 316, distance: 20.5
copy p "Guide Roller"
